Goal: Find specific page/section: Find specific page/section

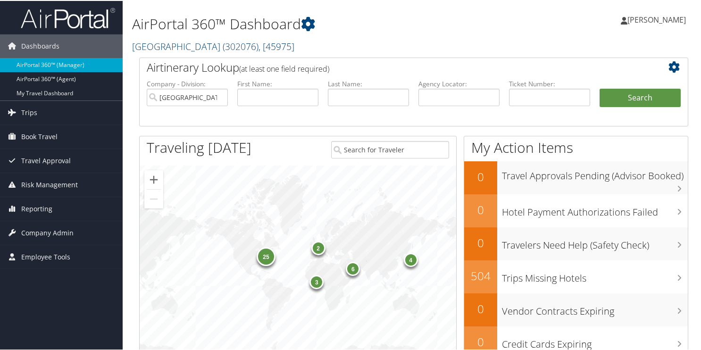
click at [162, 41] on link "[GEOGRAPHIC_DATA] ( 302076 ) , [ 45975 ]" at bounding box center [213, 45] width 162 height 13
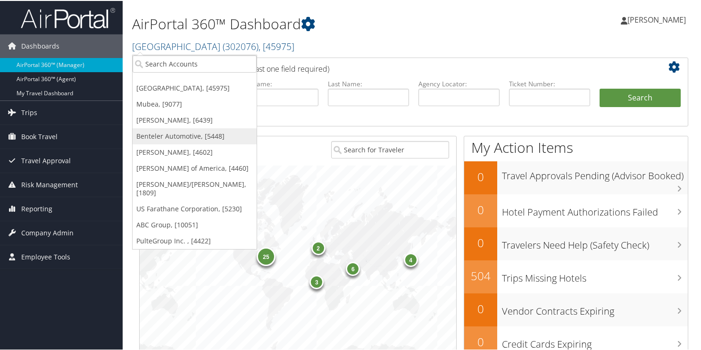
click at [149, 138] on link "Benteler Automotive, [5448]" at bounding box center [194, 135] width 124 height 16
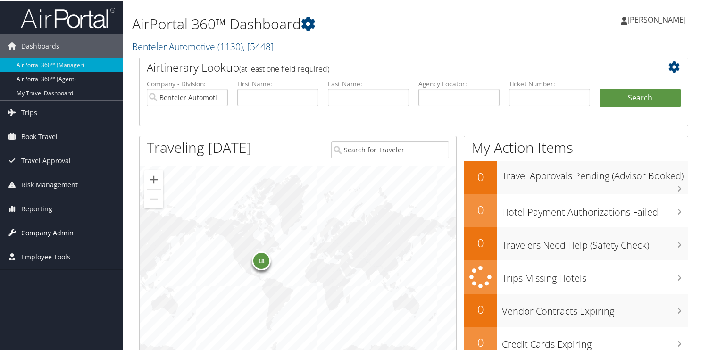
click at [33, 231] on span "Company Admin" at bounding box center [47, 232] width 52 height 24
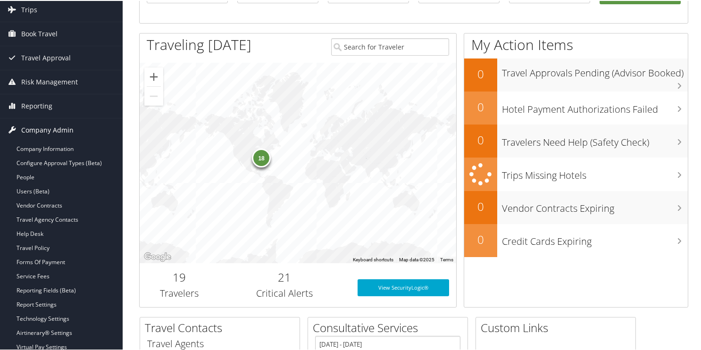
scroll to position [236, 0]
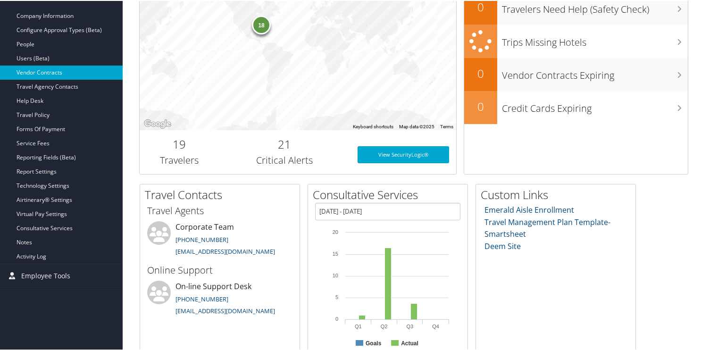
click at [50, 72] on link "Vendor Contracts" at bounding box center [61, 72] width 123 height 14
